Goal: Task Accomplishment & Management: Manage account settings

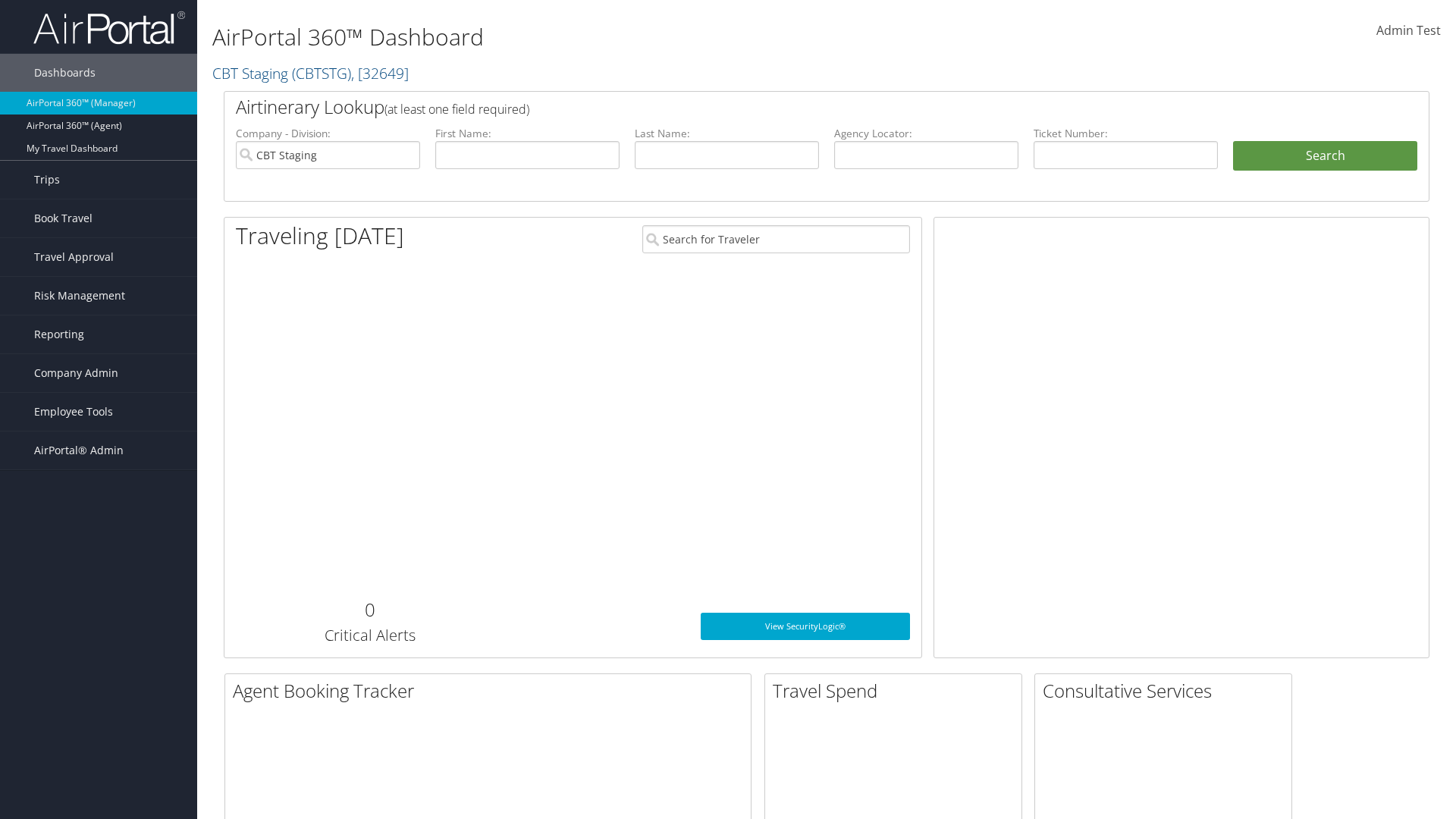
click at [99, 373] on span "Company Admin" at bounding box center [76, 373] width 84 height 38
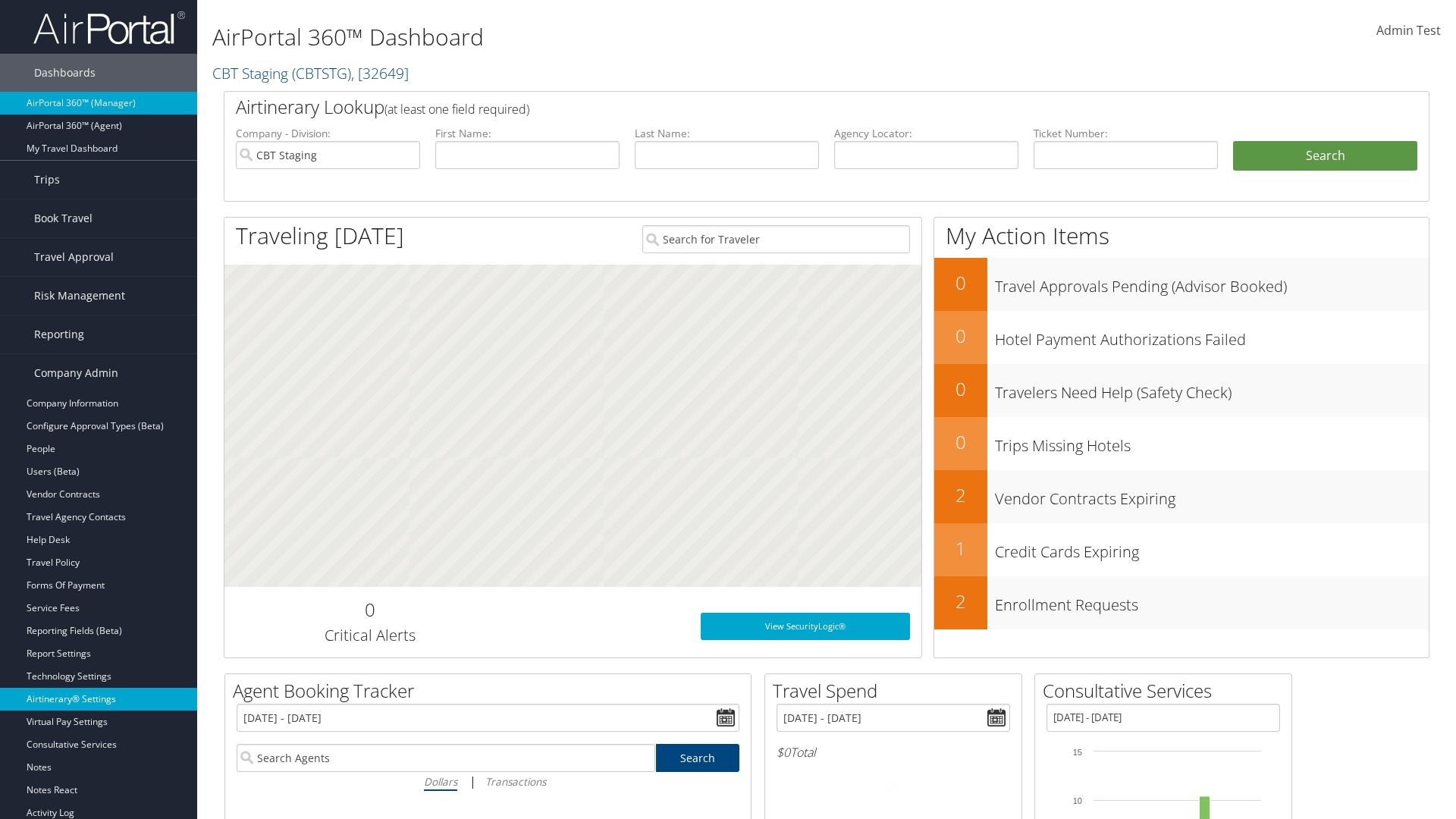
click at [99, 699] on link "Airtinerary® Settings" at bounding box center [99, 698] width 197 height 22
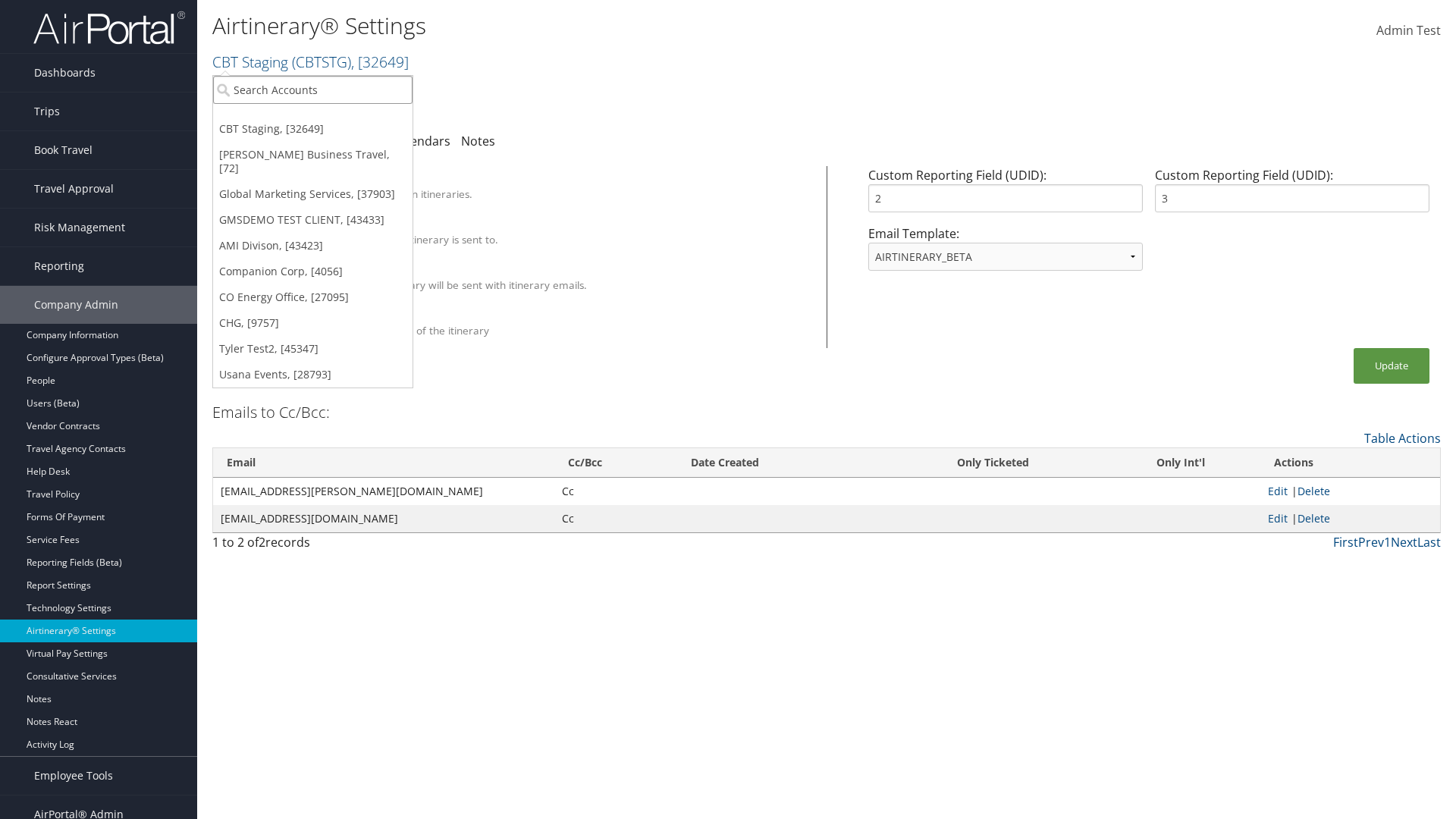
click at [313, 89] on input "search" at bounding box center [313, 89] width 199 height 28
type input "GMSDEMO Test"
click at [354, 117] on div "GMSDEMO TEST CLIENT (GMSDEMOCHILDR), [43433]" at bounding box center [353, 117] width 299 height 14
